Goal: Task Accomplishment & Management: Manage account settings

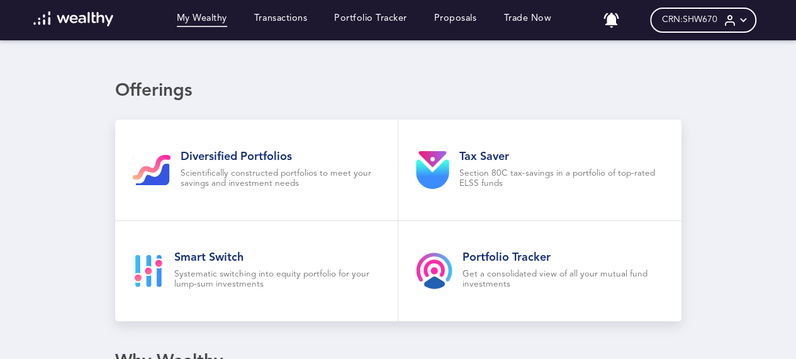
click at [737, 23] on icon at bounding box center [730, 20] width 13 height 13
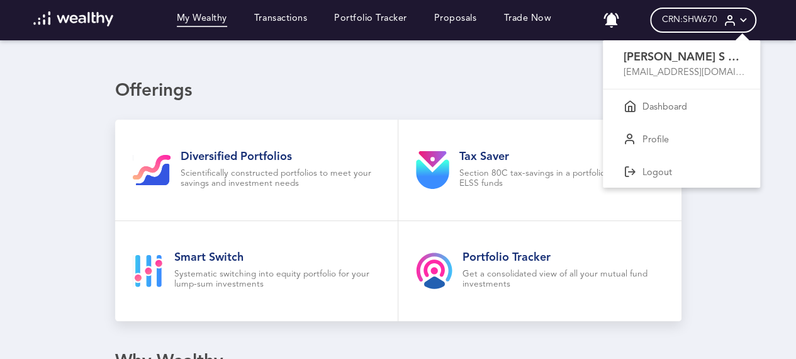
click at [495, 45] on div at bounding box center [398, 179] width 796 height 359
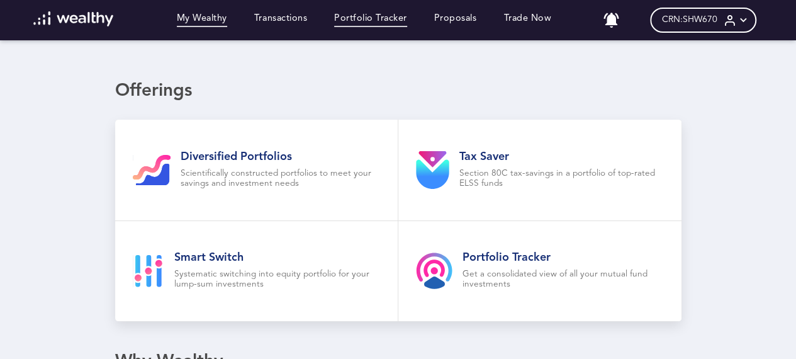
click at [393, 23] on link "Portfolio Tracker" at bounding box center [370, 20] width 73 height 14
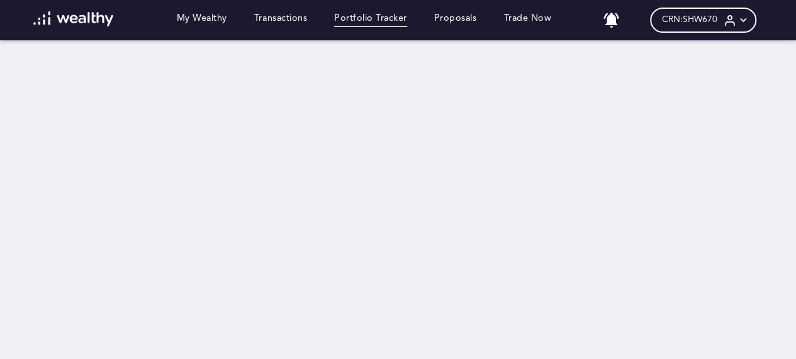
drag, startPoint x: 454, startPoint y: 55, endPoint x: 613, endPoint y: 65, distance: 158.9
click at [613, 65] on div at bounding box center [398, 200] width 566 height 321
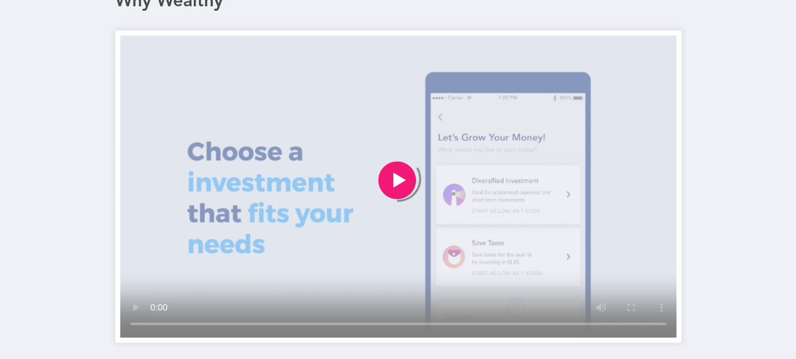
scroll to position [358, 0]
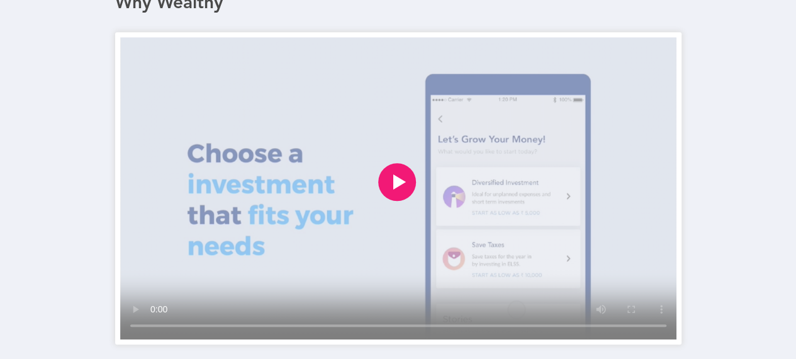
click at [156, 289] on video at bounding box center [398, 188] width 556 height 302
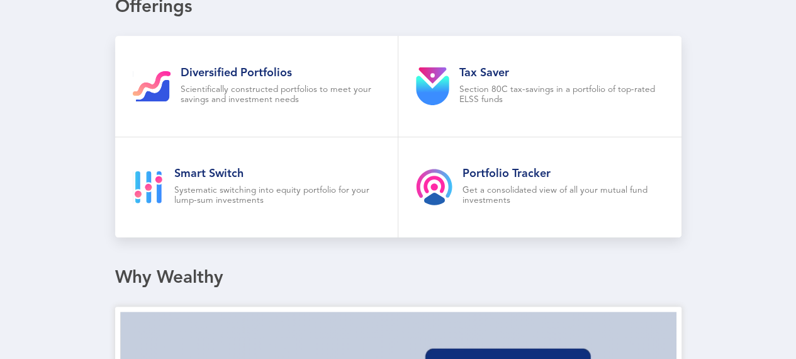
scroll to position [0, 0]
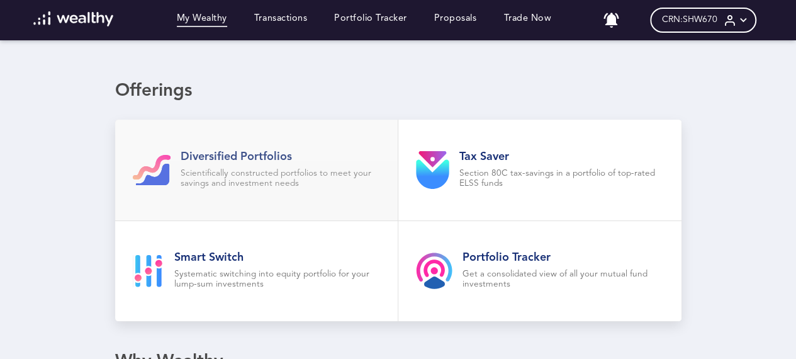
click at [261, 166] on div "Diversified Portfolios Scientifically constructed portfolios to meet your savin…" at bounding box center [281, 170] width 200 height 40
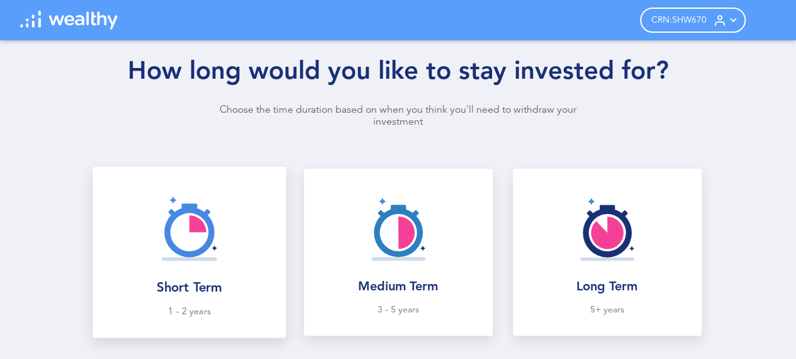
click at [175, 277] on div at bounding box center [189, 228] width 173 height 103
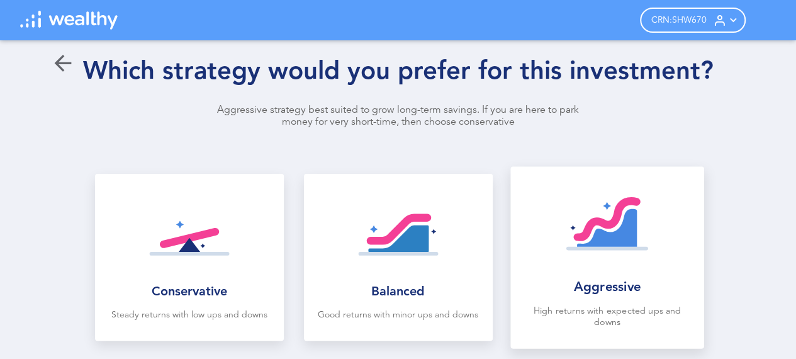
click at [595, 245] on img at bounding box center [607, 228] width 82 height 82
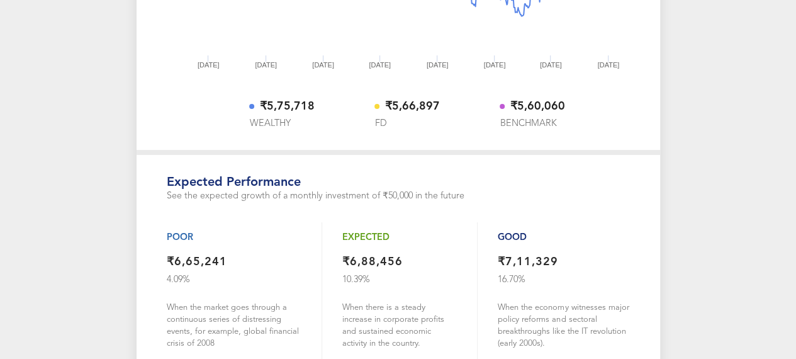
scroll to position [712, 0]
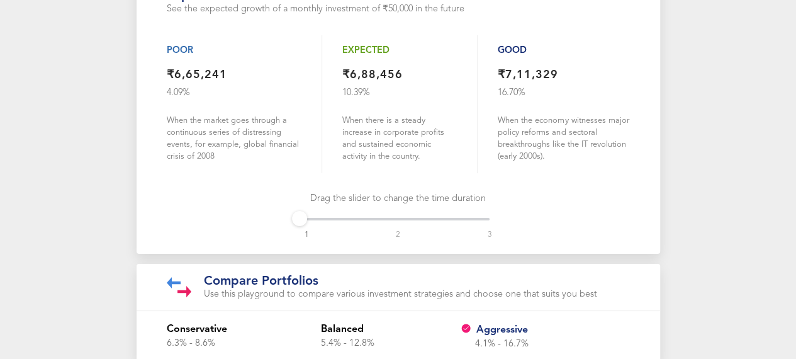
click at [233, 289] on p "Use this playground to compare various investment strategies and choose one tha…" at bounding box center [400, 294] width 393 height 11
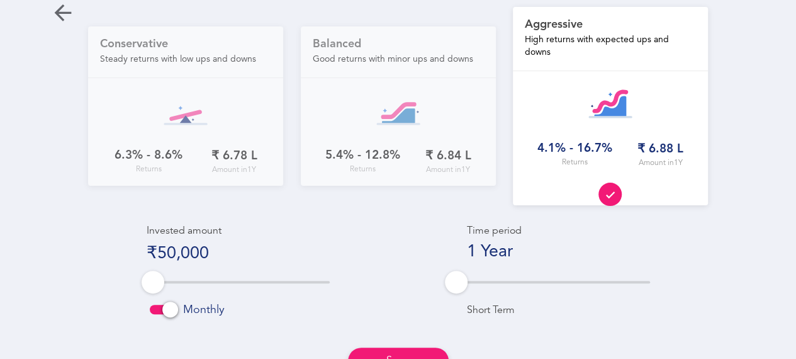
scroll to position [1, 0]
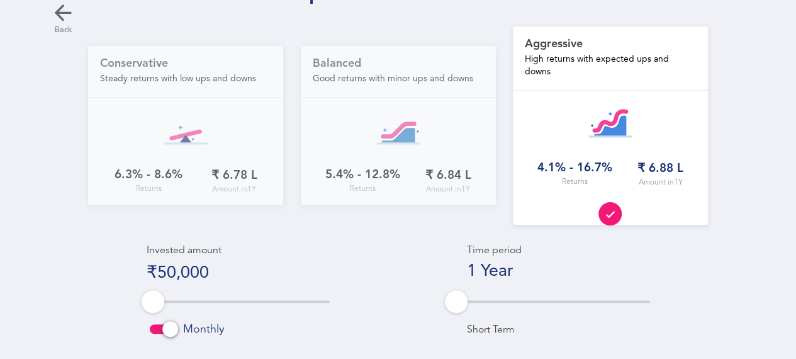
click at [69, 9] on icon at bounding box center [62, 12] width 25 height 25
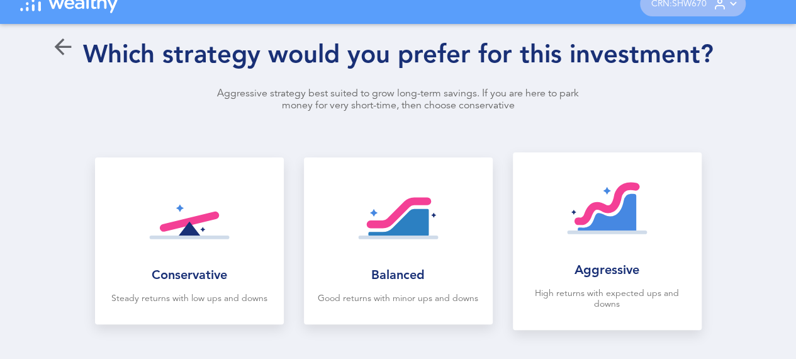
scroll to position [0, 0]
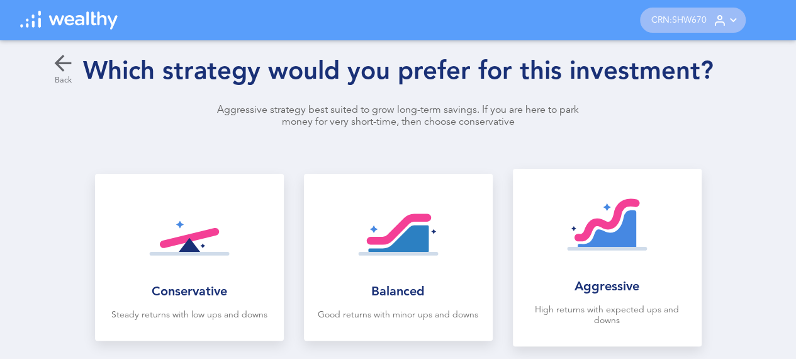
click at [65, 60] on icon at bounding box center [62, 62] width 25 height 25
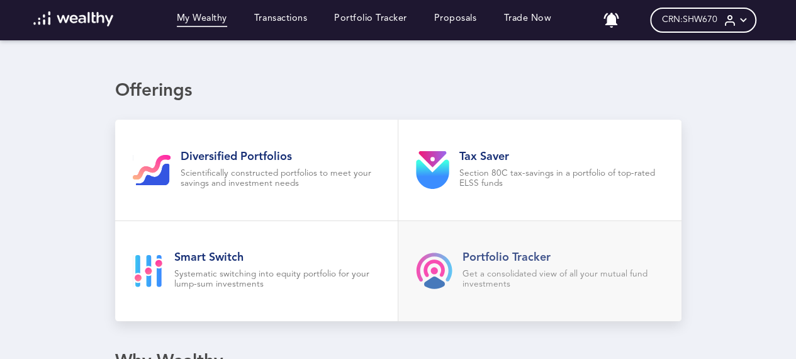
click at [541, 249] on link "Portfolio Tracker Get a consolidated view of all your mutual fund investments" at bounding box center [539, 271] width 283 height 101
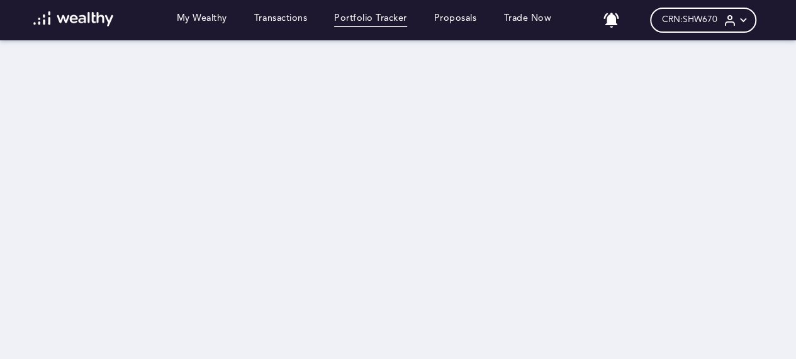
click at [600, 259] on div at bounding box center [398, 200] width 566 height 321
click at [287, 17] on link "Transactions" at bounding box center [280, 20] width 53 height 14
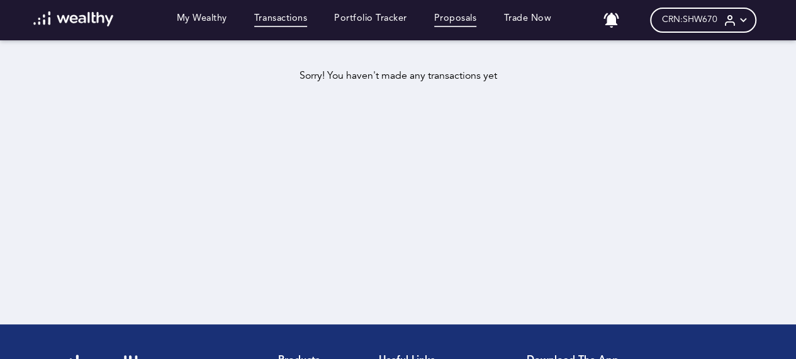
click at [456, 20] on link "Proposals" at bounding box center [455, 20] width 43 height 14
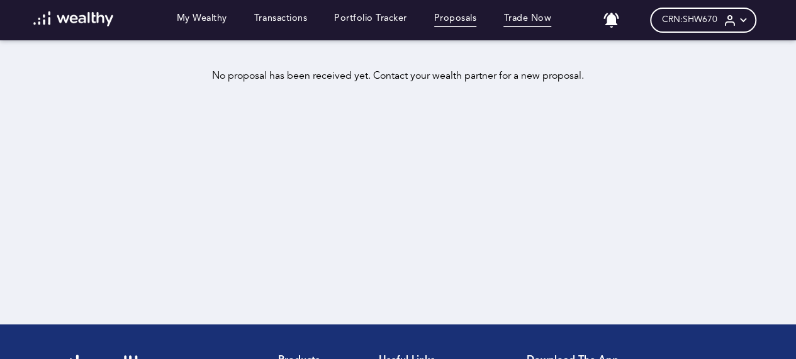
click at [528, 23] on link "Trade Now" at bounding box center [527, 20] width 48 height 14
click at [187, 21] on link "My Wealthy" at bounding box center [202, 20] width 50 height 14
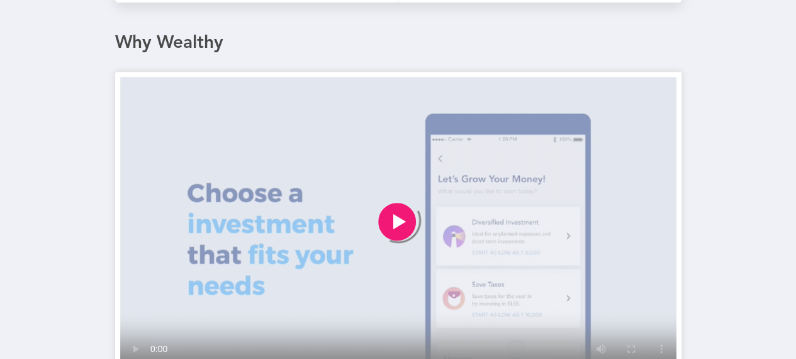
scroll to position [0, 8]
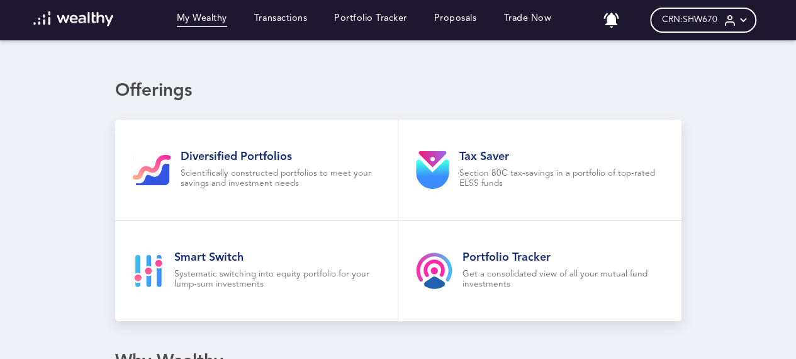
click at [693, 26] on div "CRN: SHW670" at bounding box center [703, 20] width 106 height 25
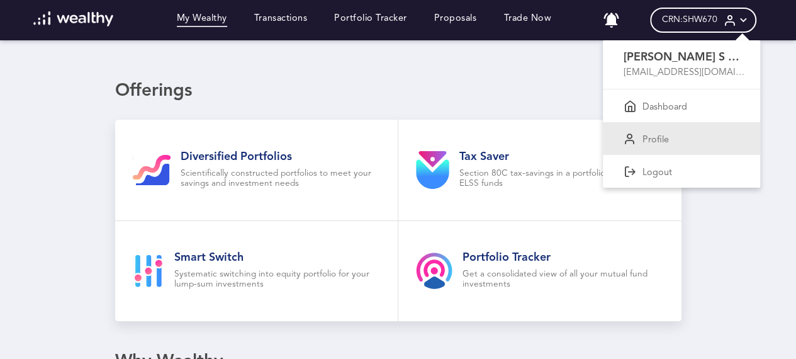
click at [667, 138] on p "Profile" at bounding box center [655, 140] width 26 height 11
